Goal: Task Accomplishment & Management: Manage account settings

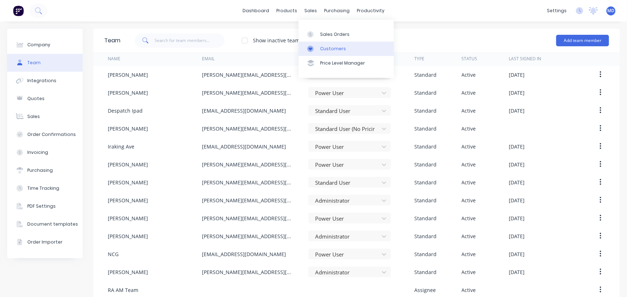
click at [339, 47] on div "Customers" at bounding box center [333, 49] width 26 height 6
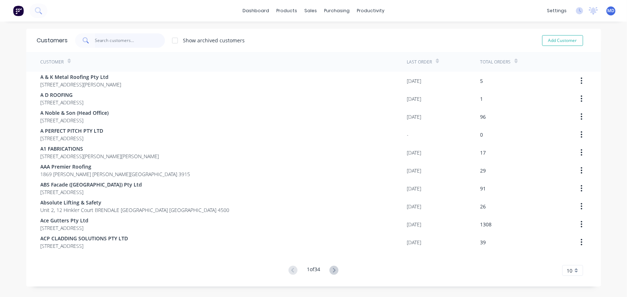
click at [137, 41] on input "text" at bounding box center [130, 40] width 70 height 14
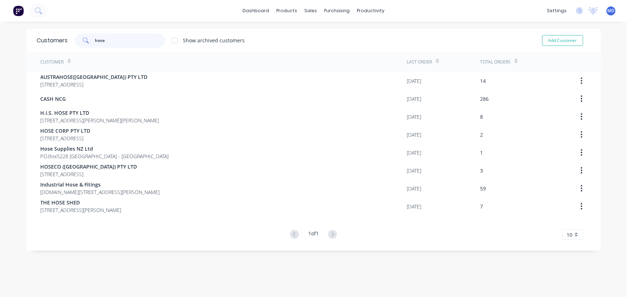
type input "hose"
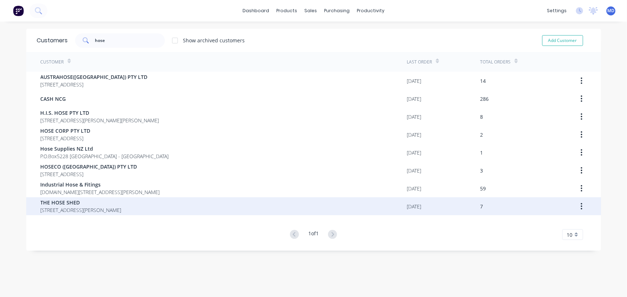
click at [90, 203] on span "THE HOSE SHED" at bounding box center [81, 203] width 81 height 8
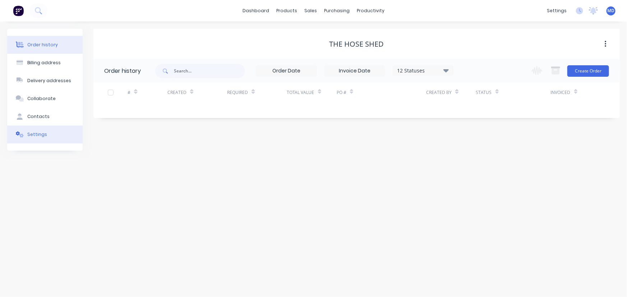
drag, startPoint x: 36, startPoint y: 134, endPoint x: 42, endPoint y: 142, distance: 10.6
click at [36, 133] on div "Settings" at bounding box center [37, 134] width 20 height 6
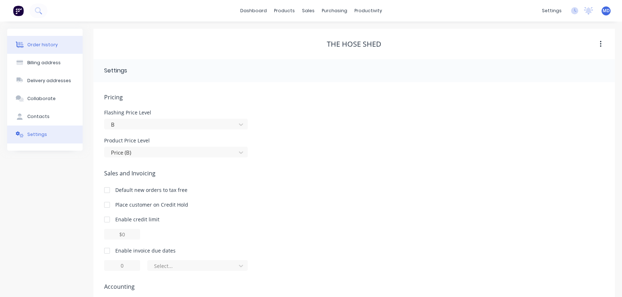
click at [39, 45] on div "Order history" at bounding box center [42, 45] width 31 height 6
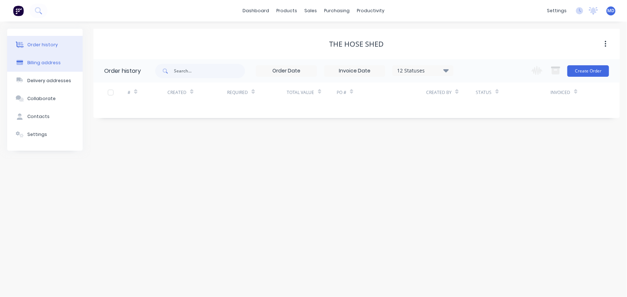
click at [42, 61] on div "Billing address" at bounding box center [43, 63] width 33 height 6
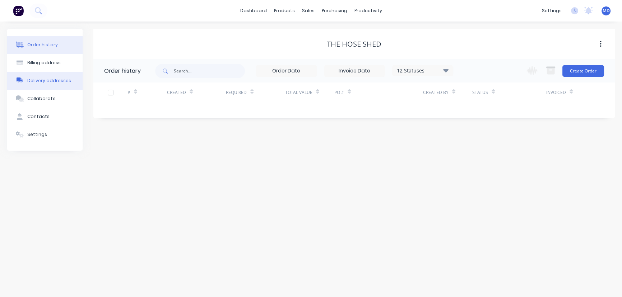
select select "AU"
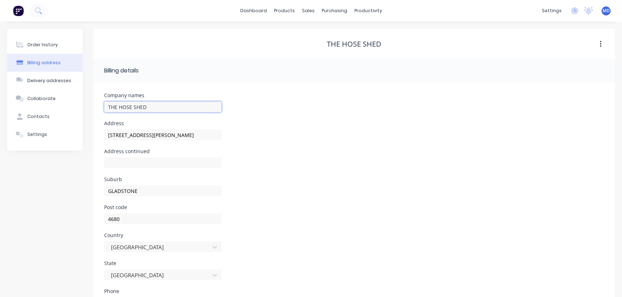
click at [172, 106] on input "THE HOSE SHED" at bounding box center [162, 107] width 117 height 11
type input "THE HOSE SHED PTY LTD"
click at [462, 161] on div "Address continued" at bounding box center [354, 163] width 500 height 28
click at [37, 133] on div "Settings" at bounding box center [37, 134] width 20 height 6
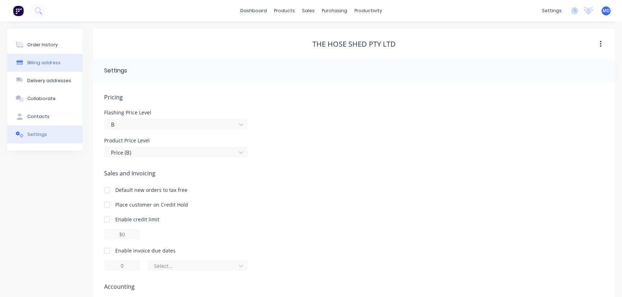
click at [42, 61] on div "Billing address" at bounding box center [43, 63] width 33 height 6
select select "AU"
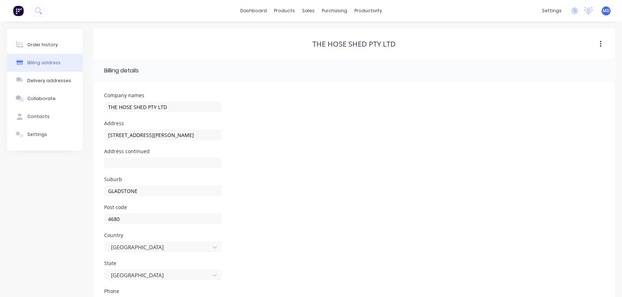
scroll to position [62, 0]
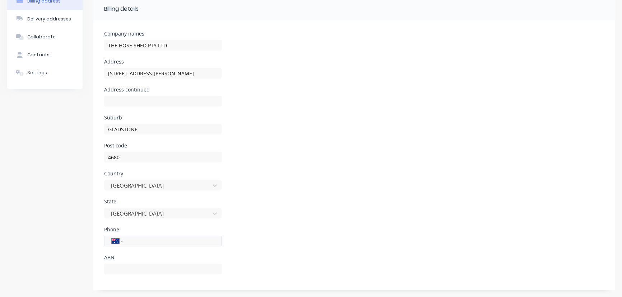
click at [180, 240] on input "tel" at bounding box center [171, 241] width 86 height 8
type input "[PHONE_NUMBER]"
click at [477, 136] on div "Suburb GLADSTONE" at bounding box center [354, 129] width 500 height 28
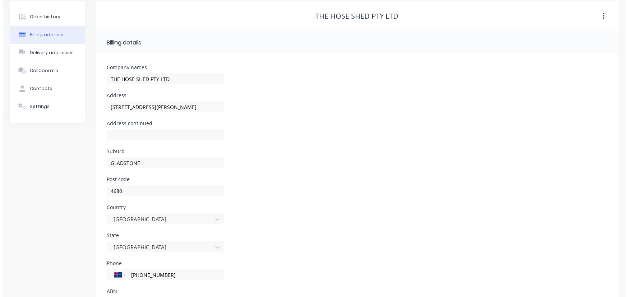
scroll to position [0, 0]
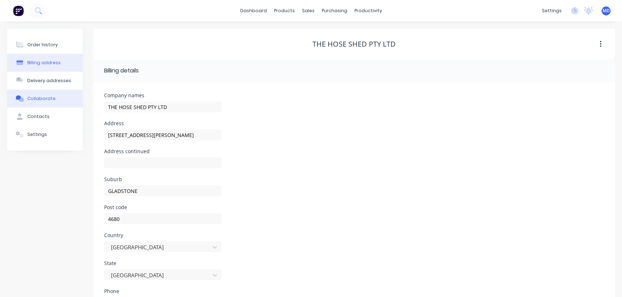
click at [36, 97] on div "Collaborate" at bounding box center [41, 99] width 28 height 6
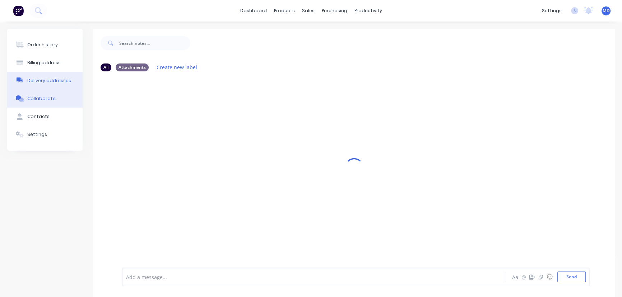
click at [45, 78] on div "Delivery addresses" at bounding box center [49, 81] width 44 height 6
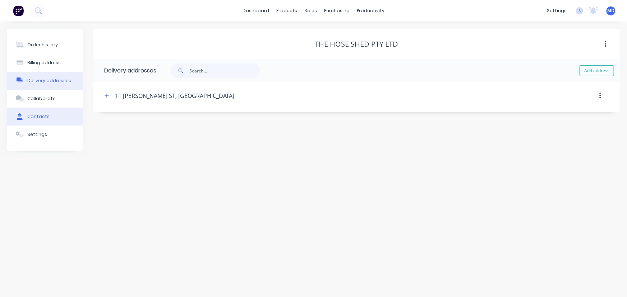
click at [37, 114] on div "Contacts" at bounding box center [38, 117] width 22 height 6
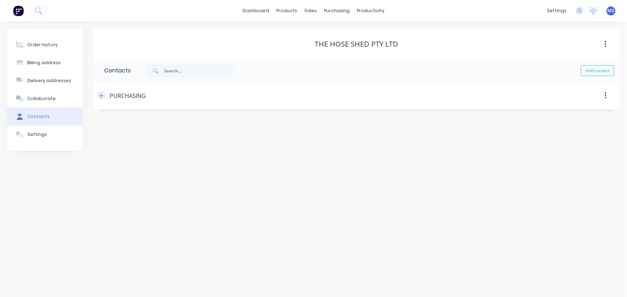
click at [102, 95] on icon "button" at bounding box center [101, 95] width 4 height 5
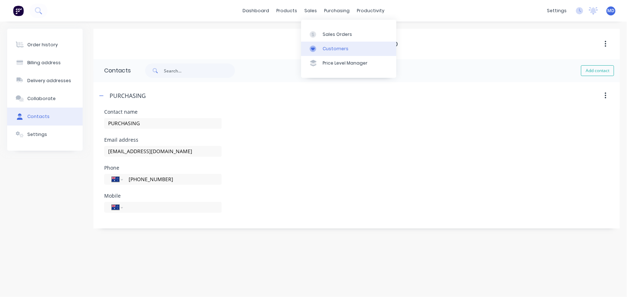
click at [332, 47] on div "Customers" at bounding box center [336, 49] width 26 height 6
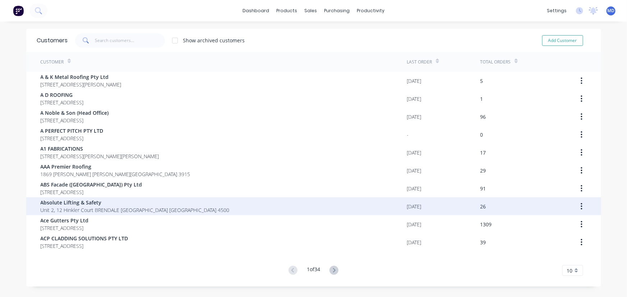
click at [91, 203] on span "Absolute Lifting & Safety" at bounding box center [135, 203] width 189 height 8
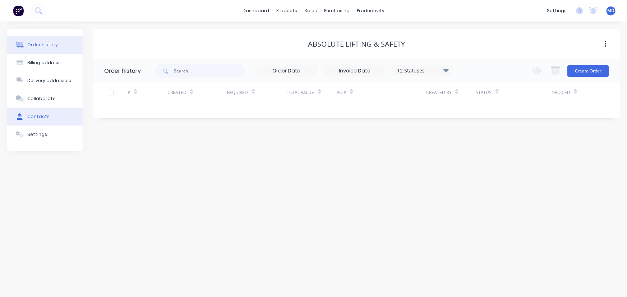
click at [39, 117] on div "Contacts" at bounding box center [38, 117] width 22 height 6
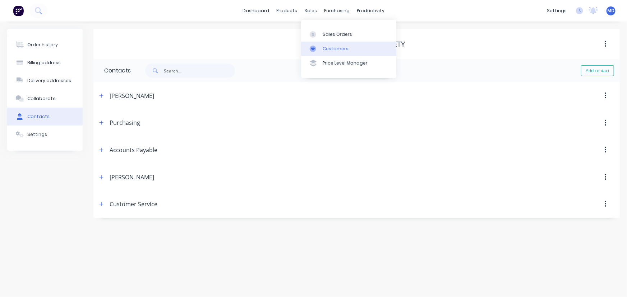
click at [335, 47] on div "Customers" at bounding box center [336, 49] width 26 height 6
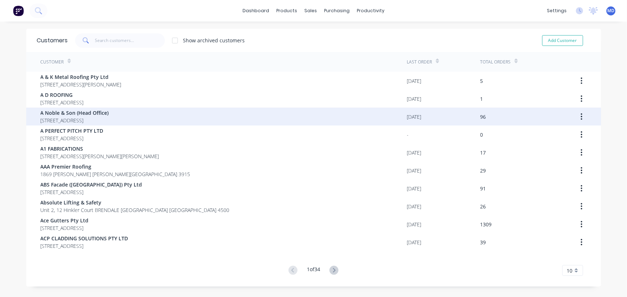
click at [109, 111] on span "A Noble & Son (Head Office)" at bounding box center [75, 113] width 68 height 8
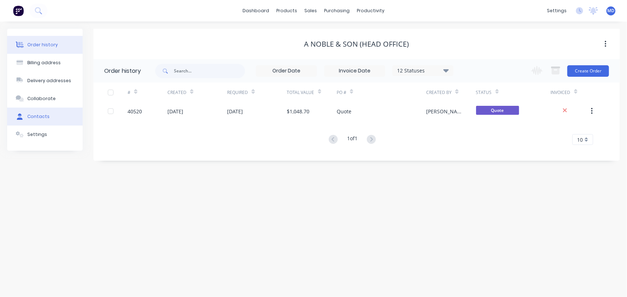
click at [37, 117] on div "Contacts" at bounding box center [38, 117] width 22 height 6
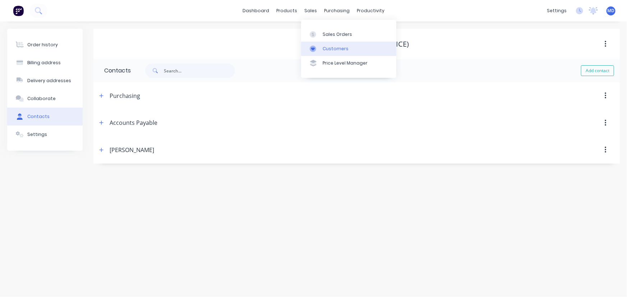
click at [333, 49] on div "Customers" at bounding box center [336, 49] width 26 height 6
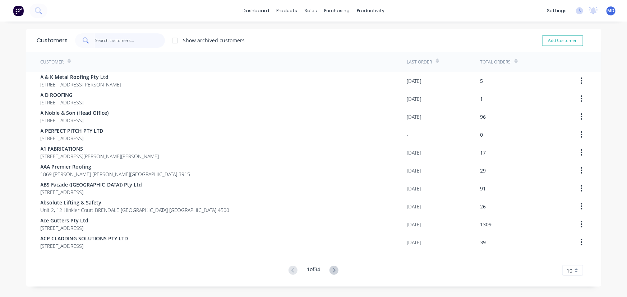
click at [134, 44] on input "text" at bounding box center [130, 40] width 70 height 14
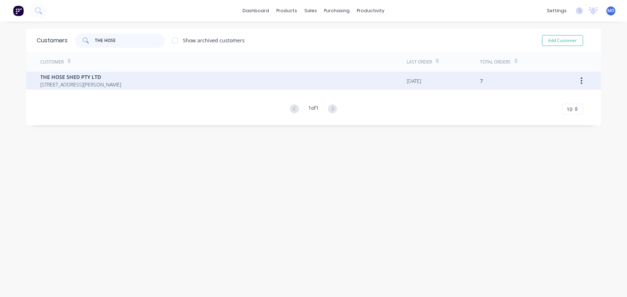
type input "THE HOSE"
click at [75, 78] on span "THE HOSE SHED PTY LTD" at bounding box center [81, 77] width 81 height 8
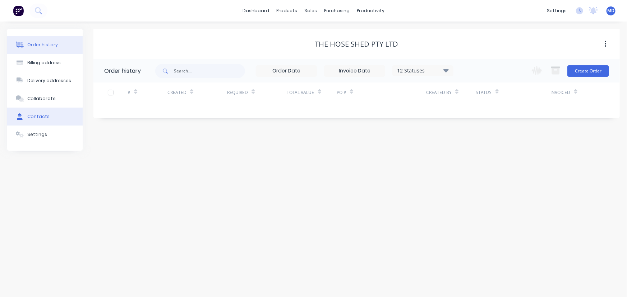
click at [35, 114] on div "Contacts" at bounding box center [38, 117] width 22 height 6
select select "AU"
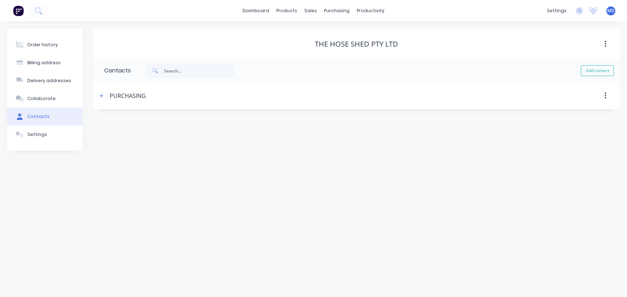
drag, startPoint x: 102, startPoint y: 94, endPoint x: 189, endPoint y: 153, distance: 105.3
click at [103, 94] on icon "button" at bounding box center [101, 95] width 4 height 5
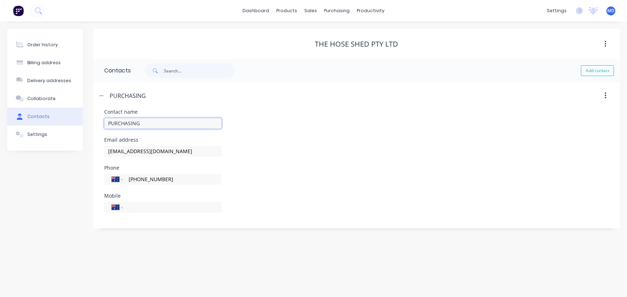
drag, startPoint x: 147, startPoint y: 123, endPoint x: 73, endPoint y: 121, distance: 73.7
click at [73, 121] on div "Order history Billing address Delivery addresses Collaborate Contacts Settings …" at bounding box center [313, 129] width 613 height 200
type input "p"
type input "Purchasing"
click at [426, 146] on div "Email address [EMAIL_ADDRESS][DOMAIN_NAME]" at bounding box center [356, 152] width 505 height 28
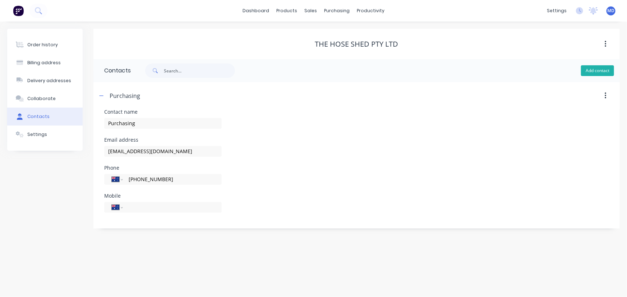
click at [597, 70] on button "Add contact" at bounding box center [597, 70] width 33 height 11
select select "AU"
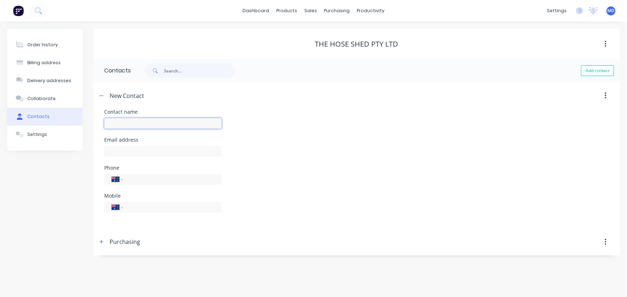
click at [189, 123] on input "text" at bounding box center [162, 123] width 117 height 11
type input "Accounts Payable"
select select "AU"
click at [169, 147] on input "text" at bounding box center [162, 151] width 117 height 11
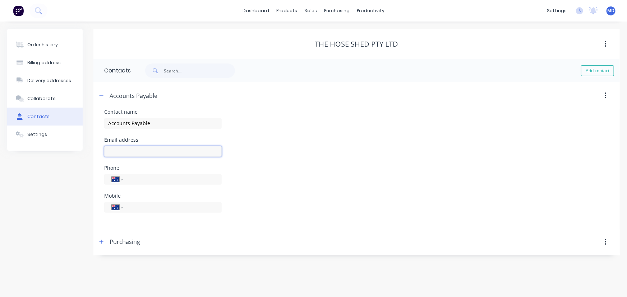
paste input "[EMAIL_ADDRESS][DOMAIN_NAME]"
type input "[EMAIL_ADDRESS][DOMAIN_NAME]"
click at [170, 180] on input "tel" at bounding box center [171, 179] width 86 height 8
click at [168, 182] on input "(07)" at bounding box center [171, 179] width 86 height 8
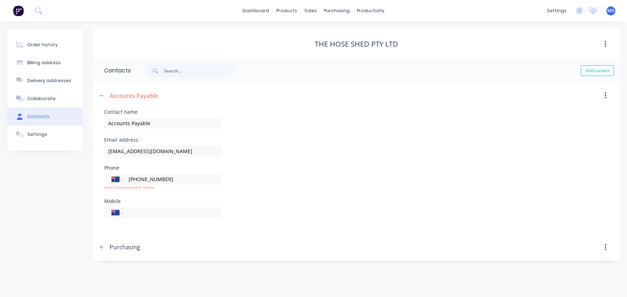
type input "[PHONE_NUMBER]"
click at [454, 163] on div "Email address [EMAIL_ADDRESS][DOMAIN_NAME]" at bounding box center [356, 152] width 505 height 28
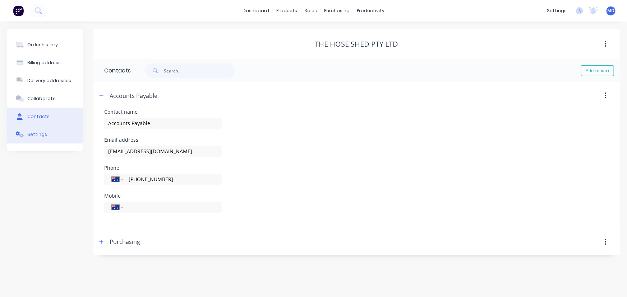
click at [37, 133] on div "Settings" at bounding box center [37, 134] width 20 height 6
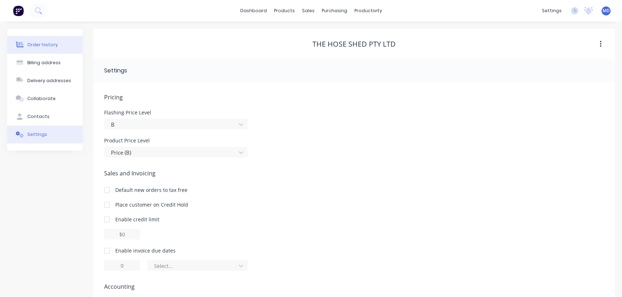
click at [36, 40] on button "Order history" at bounding box center [44, 45] width 75 height 18
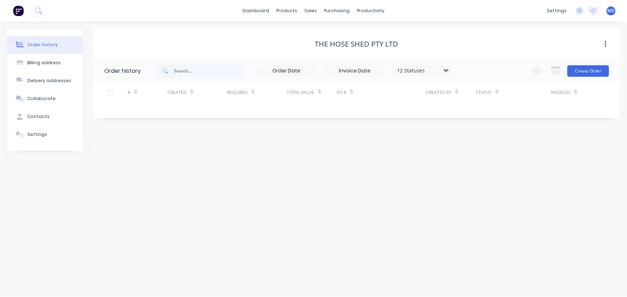
click at [446, 75] on div "12 Statuses Invoice Status Invoiced Not Invoiced Partial Order Status All Archi…" at bounding box center [422, 70] width 61 height 11
click at [448, 71] on icon at bounding box center [445, 70] width 5 height 3
click at [482, 153] on label at bounding box center [482, 153] width 0 height 0
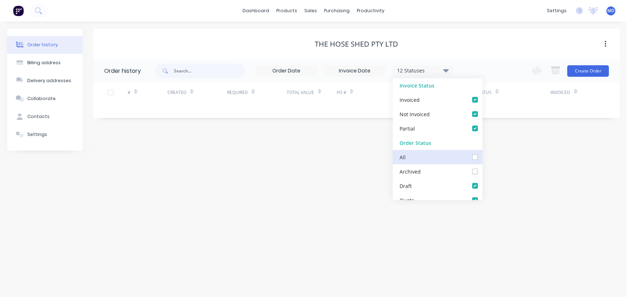
click at [482, 158] on input "checkbox" at bounding box center [485, 156] width 6 height 7
checkbox input "true"
click at [515, 161] on div "Order history Billing address Delivery addresses Collaborate Contacts Settings …" at bounding box center [313, 160] width 627 height 276
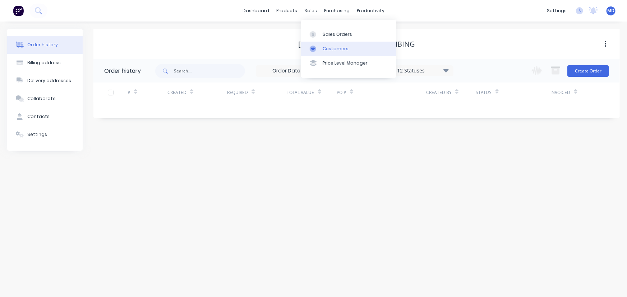
click at [332, 49] on div "Customers" at bounding box center [336, 49] width 26 height 6
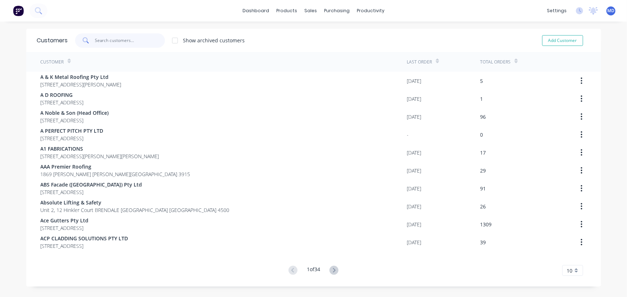
click at [138, 40] on input "text" at bounding box center [130, 40] width 70 height 14
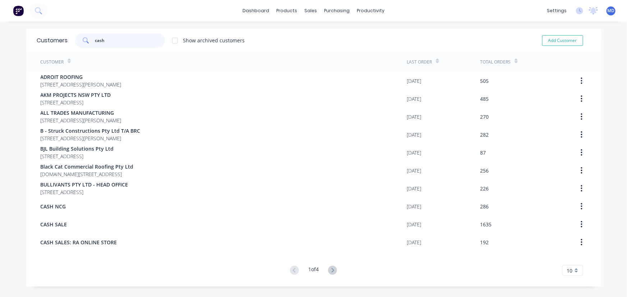
type input "cash"
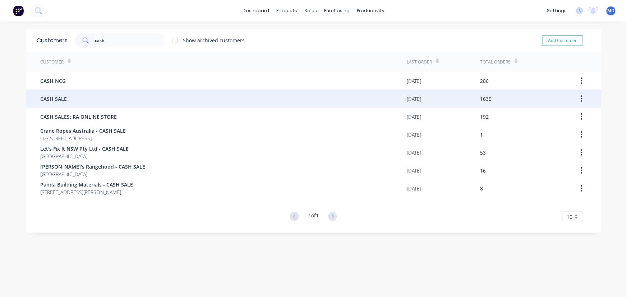
click at [55, 96] on span "CASH SALE" at bounding box center [54, 99] width 27 height 8
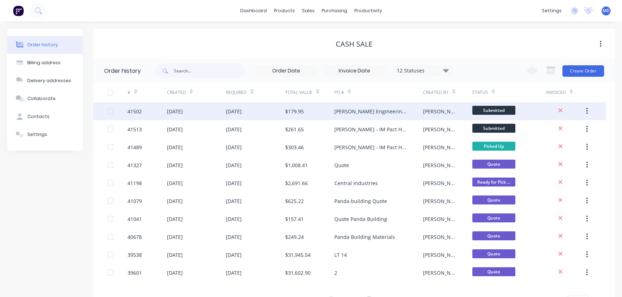
click at [286, 112] on div "$179.95" at bounding box center [294, 112] width 19 height 8
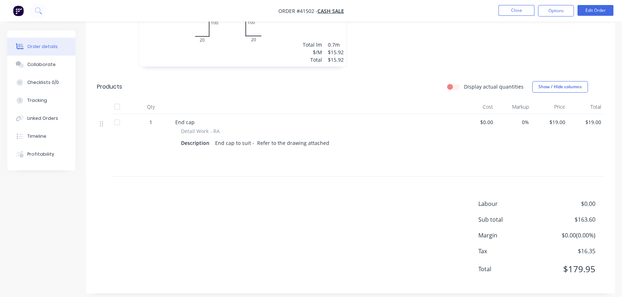
scroll to position [539, 0]
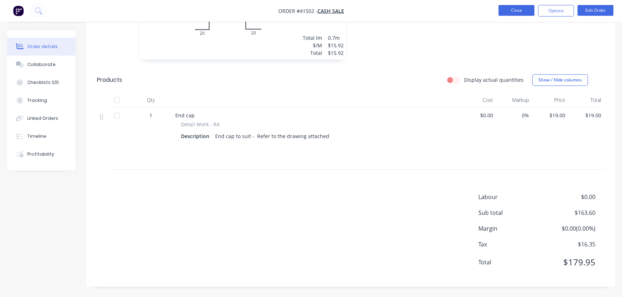
click at [518, 8] on button "Close" at bounding box center [517, 10] width 36 height 11
